Goal: Obtain resource: Obtain resource

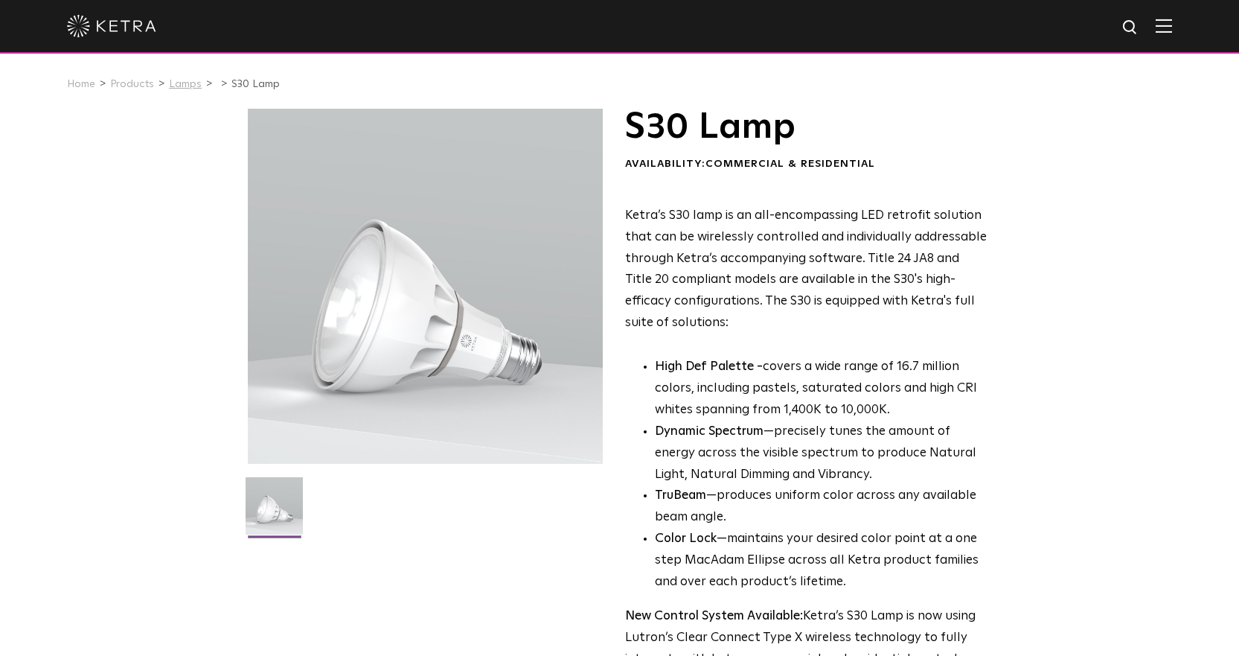
click at [180, 86] on link "Lamps" at bounding box center [185, 84] width 33 height 10
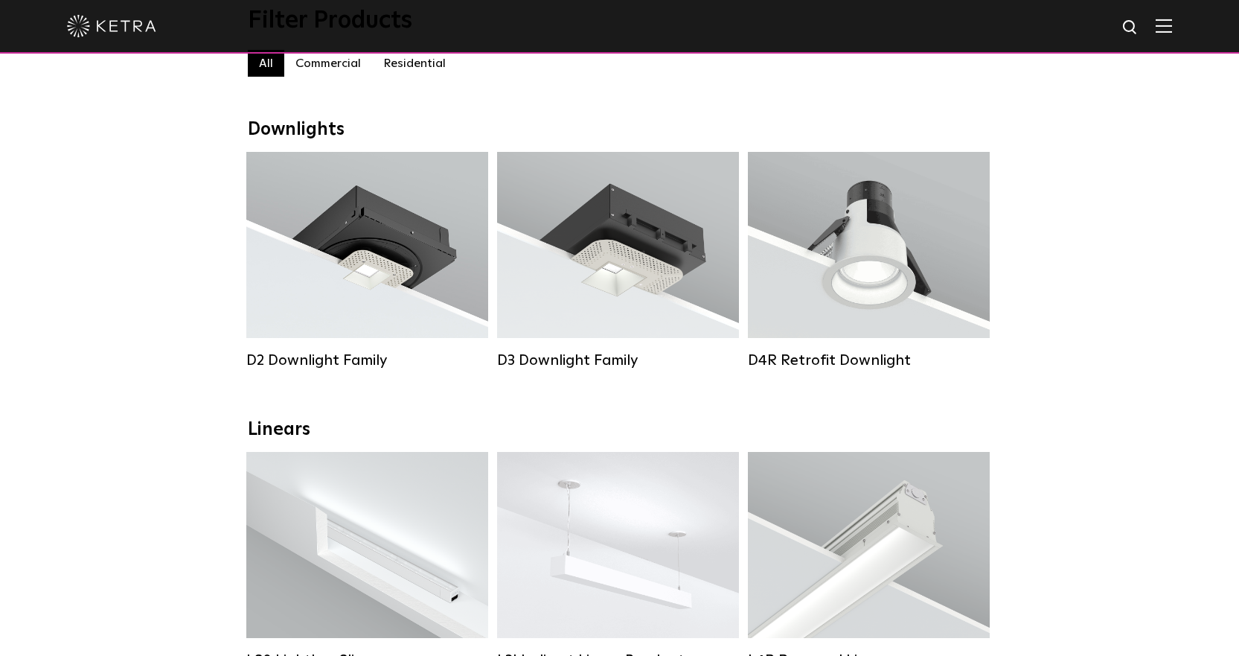
scroll to position [124, 0]
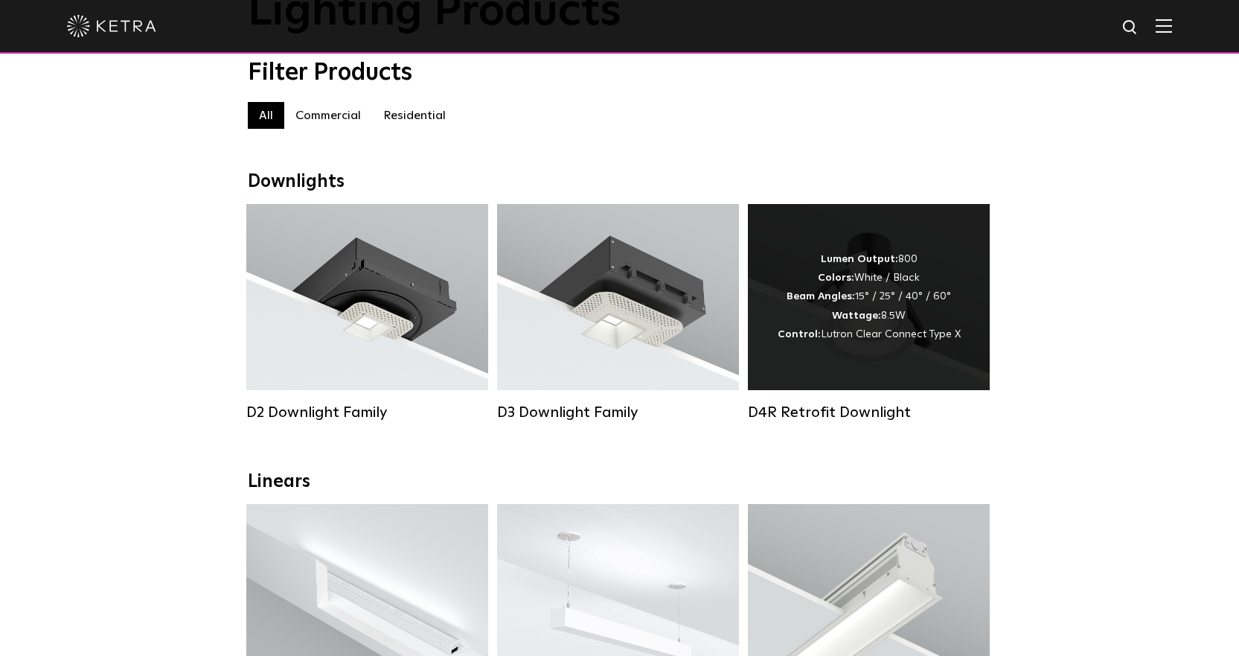
click at [977, 313] on div "Lumen Output: 800 Colors: White / Black Beam Angles: 15° / 25° / 40° / 60° Watt…" at bounding box center [869, 297] width 242 height 186
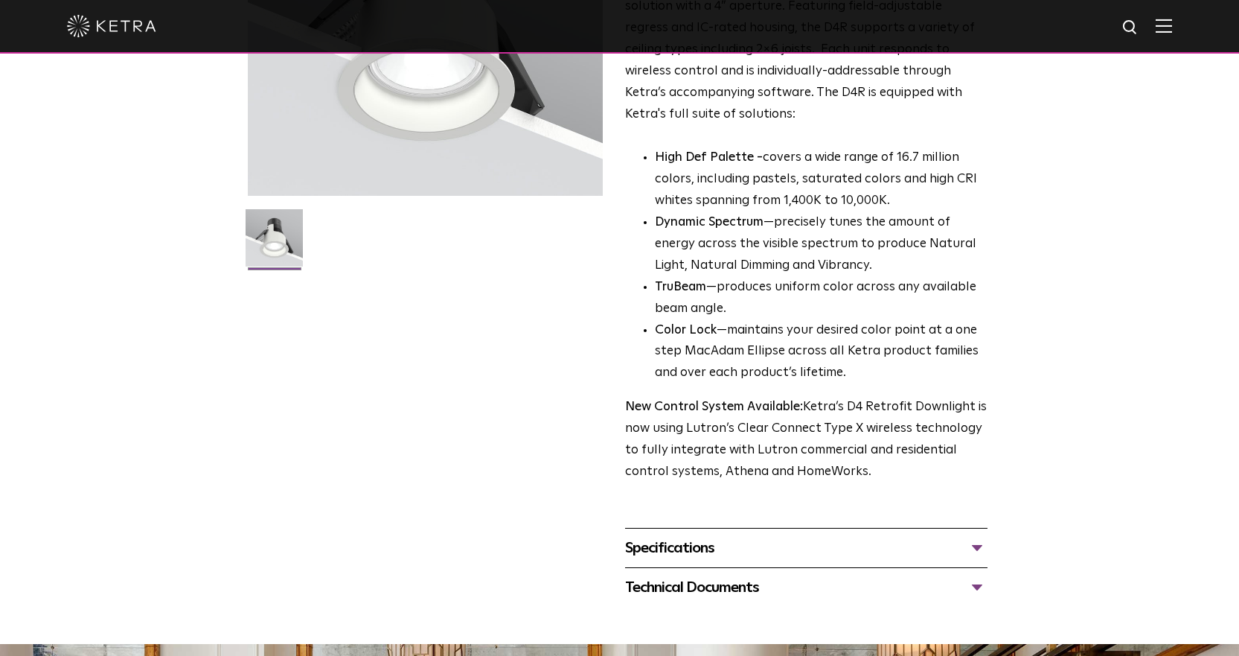
scroll to position [298, 0]
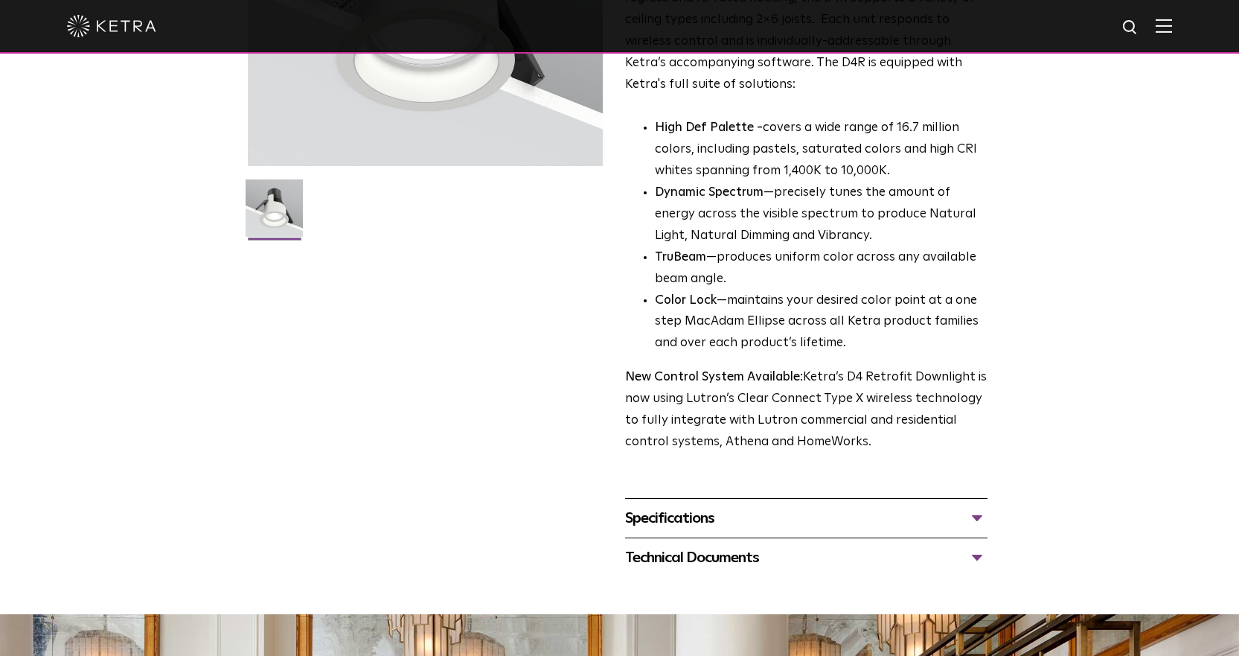
click at [807, 520] on div "Specifications" at bounding box center [806, 518] width 363 height 24
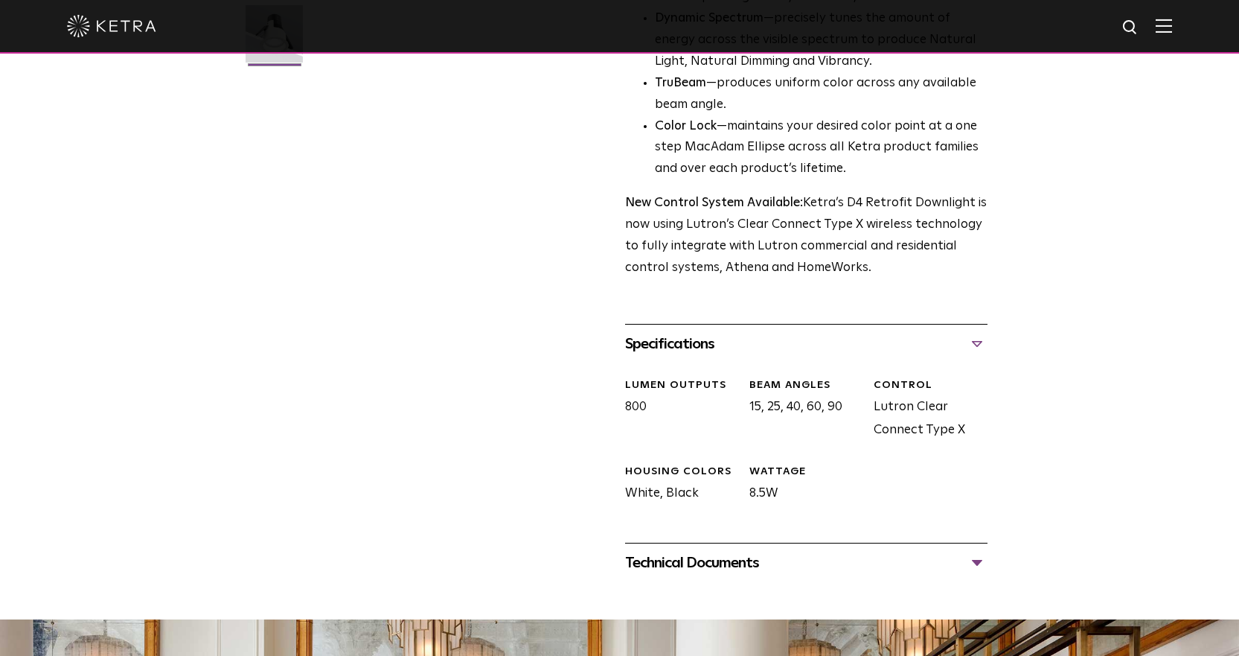
scroll to position [596, 0]
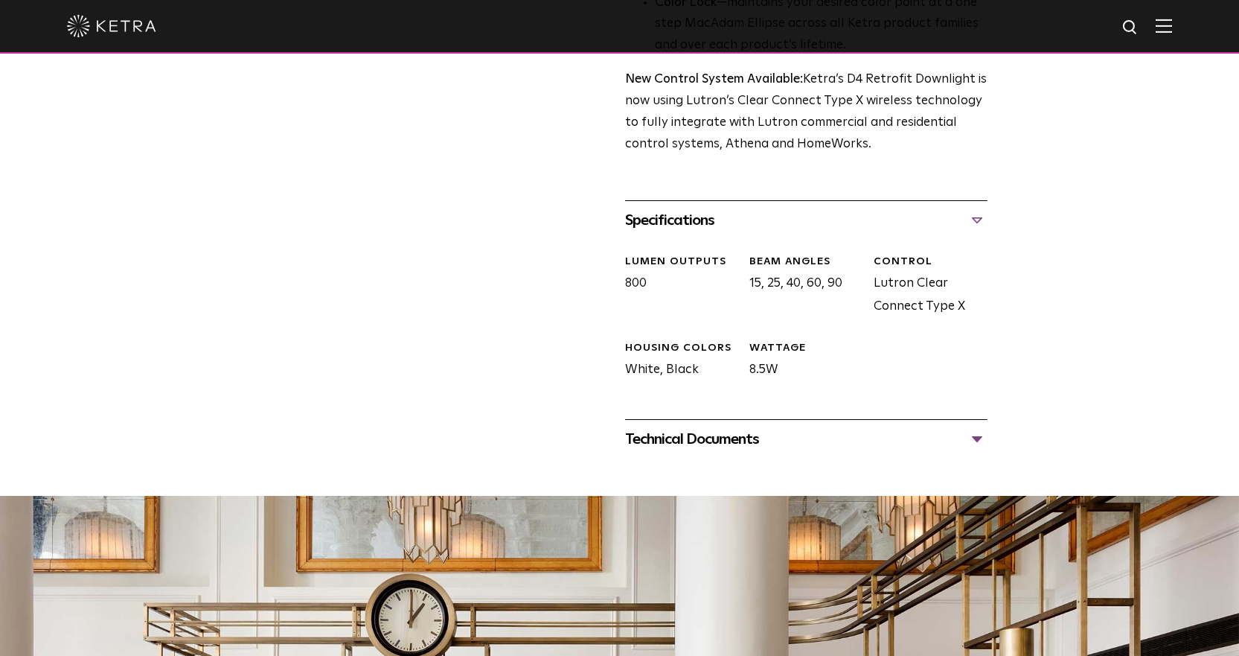
click at [797, 444] on div "Technical Documents" at bounding box center [806, 439] width 363 height 24
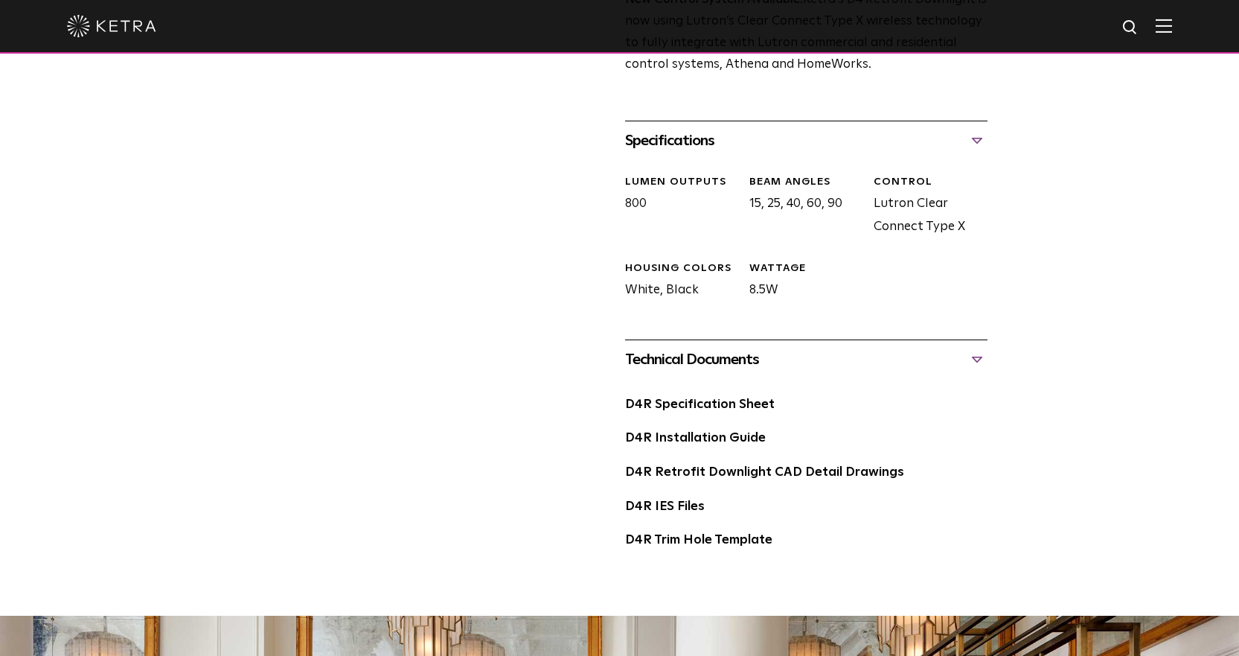
scroll to position [968, 0]
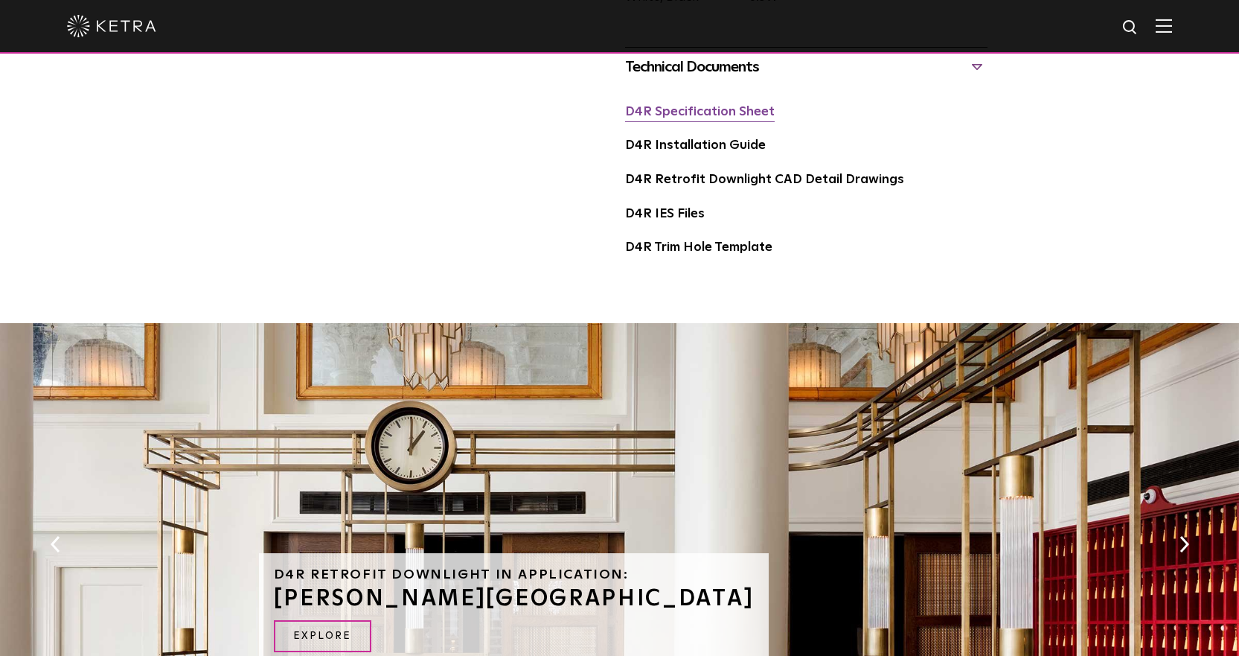
click at [707, 113] on link "D4R Specification Sheet" at bounding box center [700, 112] width 150 height 13
